Goal: Information Seeking & Learning: Learn about a topic

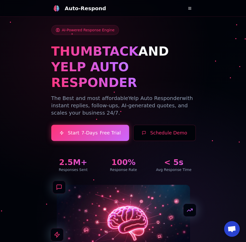
drag, startPoint x: 182, startPoint y: 141, endPoint x: 187, endPoint y: 0, distance: 141.1
